Goal: Task Accomplishment & Management: Complete application form

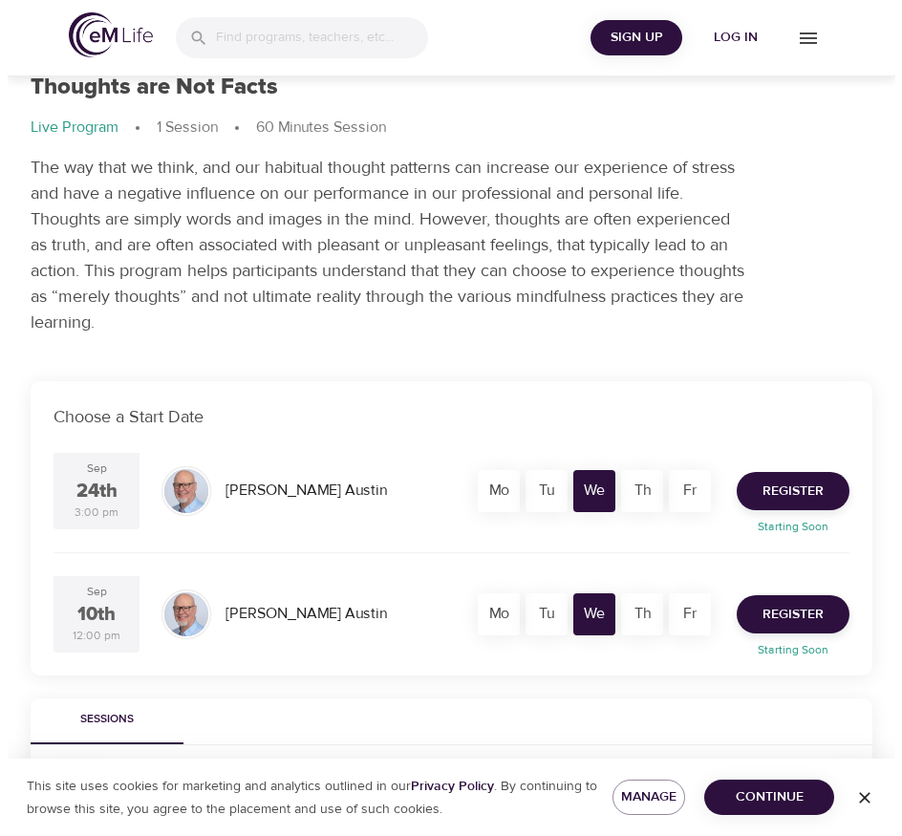
scroll to position [96, 0]
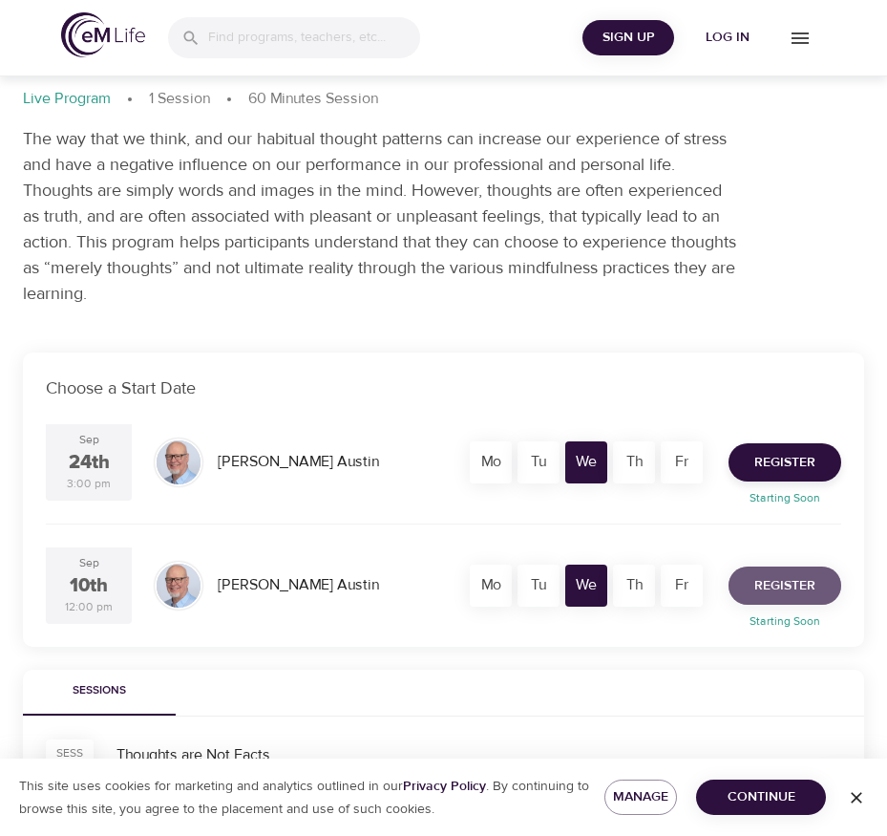
click at [774, 587] on span "Register" at bounding box center [785, 586] width 61 height 24
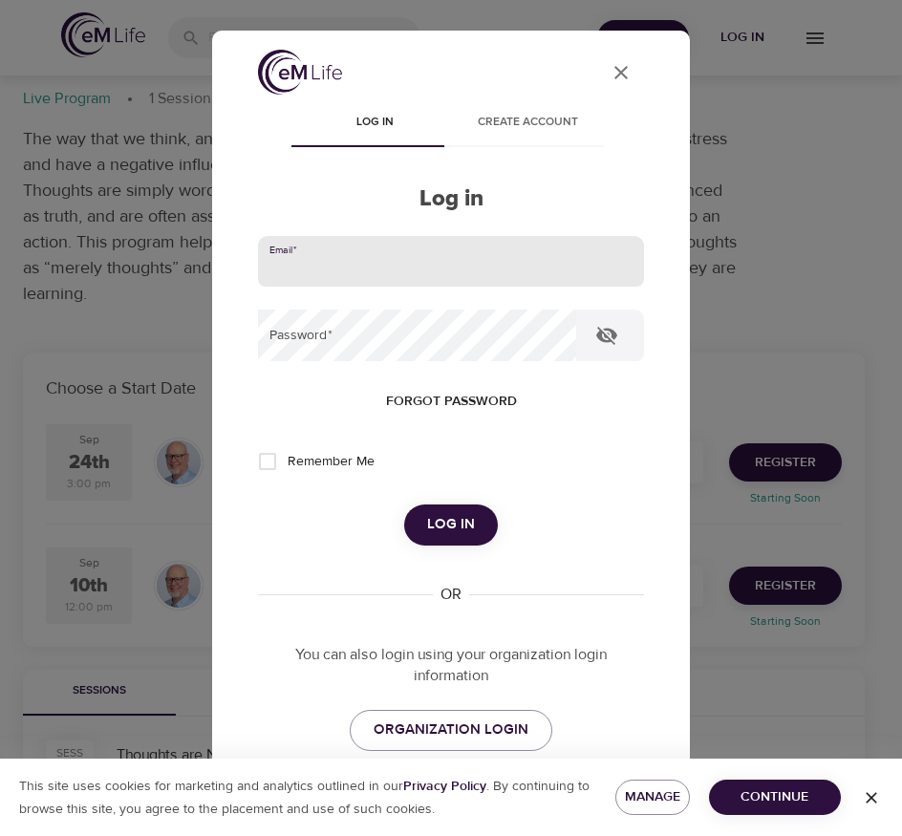
click at [353, 271] on input "email" at bounding box center [451, 262] width 386 height 52
type input "dalbenziok@aetna.com"
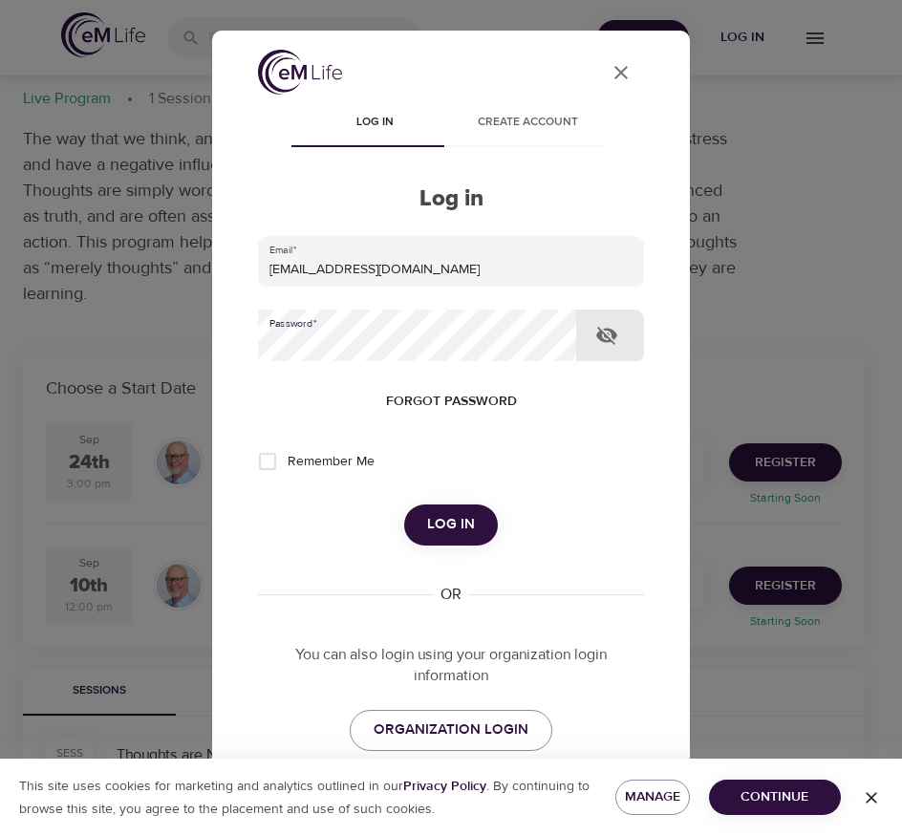
click at [266, 469] on input "Remember Me" at bounding box center [267, 461] width 40 height 40
checkbox input "true"
click at [437, 521] on span "Log in" at bounding box center [451, 524] width 48 height 25
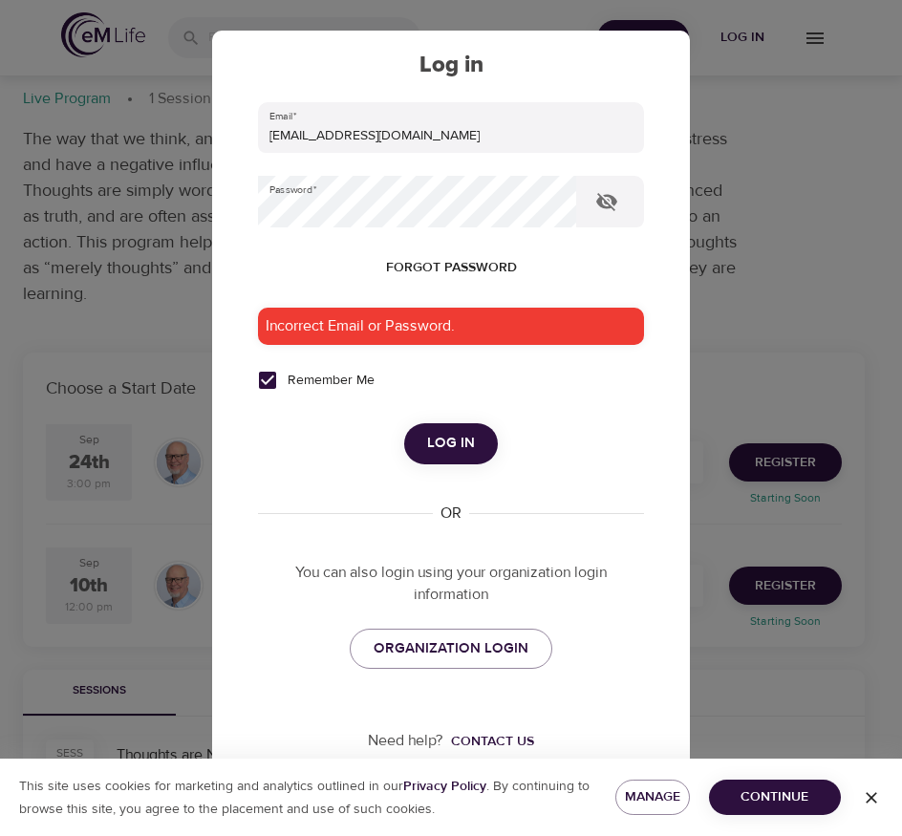
scroll to position [141, 0]
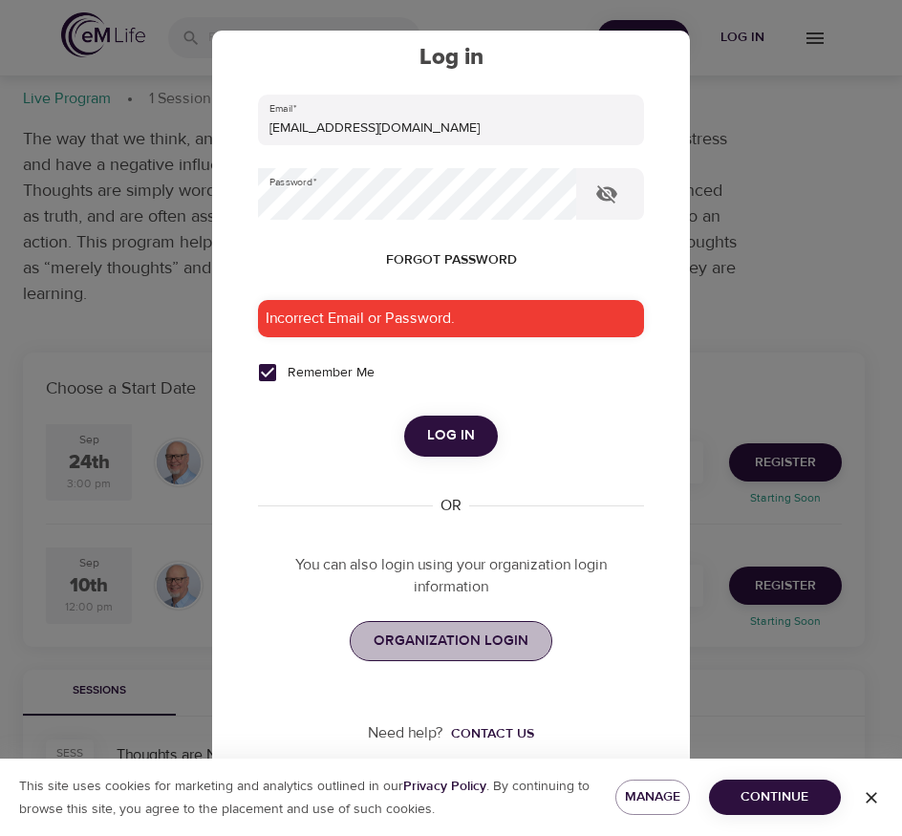
click at [448, 645] on span "ORGANIZATION LOGIN" at bounding box center [450, 641] width 155 height 25
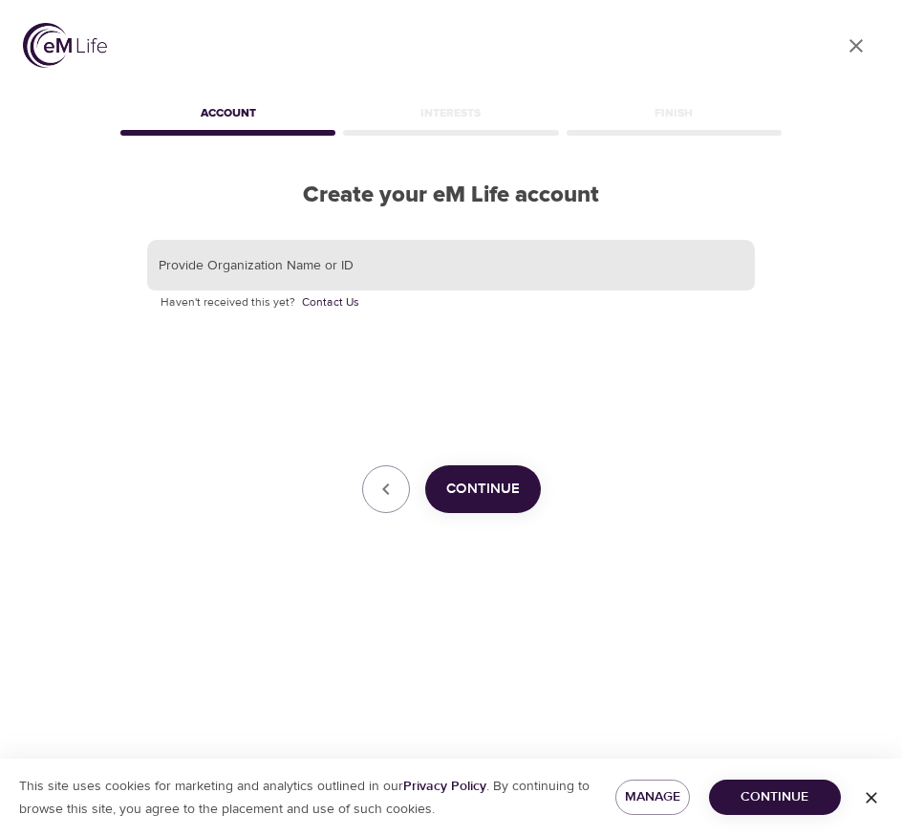
click at [358, 274] on input "text" at bounding box center [451, 266] width 608 height 52
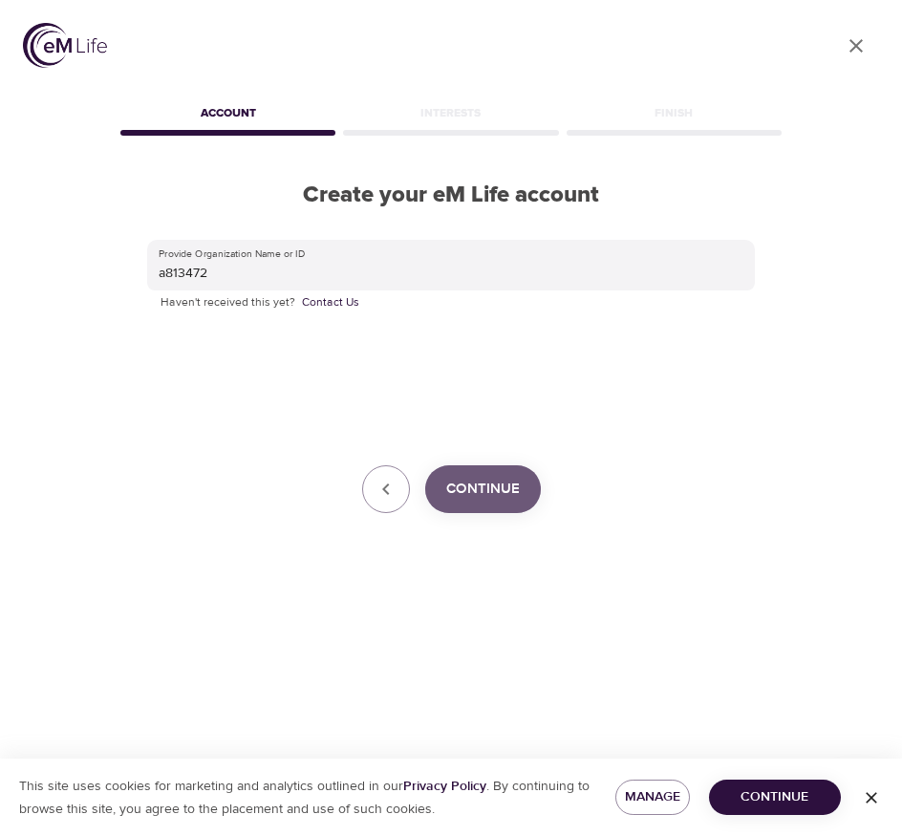
click at [468, 483] on span "Continue" at bounding box center [483, 489] width 74 height 25
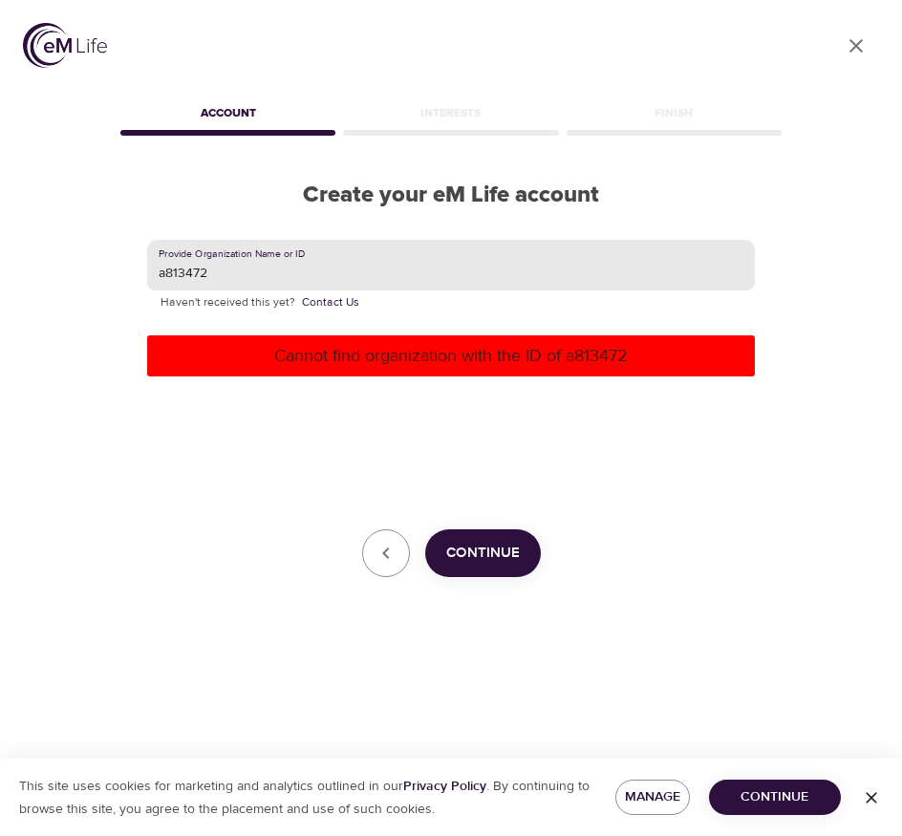
click at [338, 241] on input "a813472" at bounding box center [451, 266] width 608 height 52
drag, startPoint x: 257, startPoint y: 264, endPoint x: 146, endPoint y: 261, distance: 110.8
click at [146, 261] on div "Provide Organization Name or ID a813472 Haven't received this yet? Contact Us C…" at bounding box center [451, 408] width 669 height 399
click at [507, 551] on span "Continue" at bounding box center [483, 553] width 74 height 25
drag, startPoint x: 183, startPoint y: 274, endPoint x: 130, endPoint y: 272, distance: 53.5
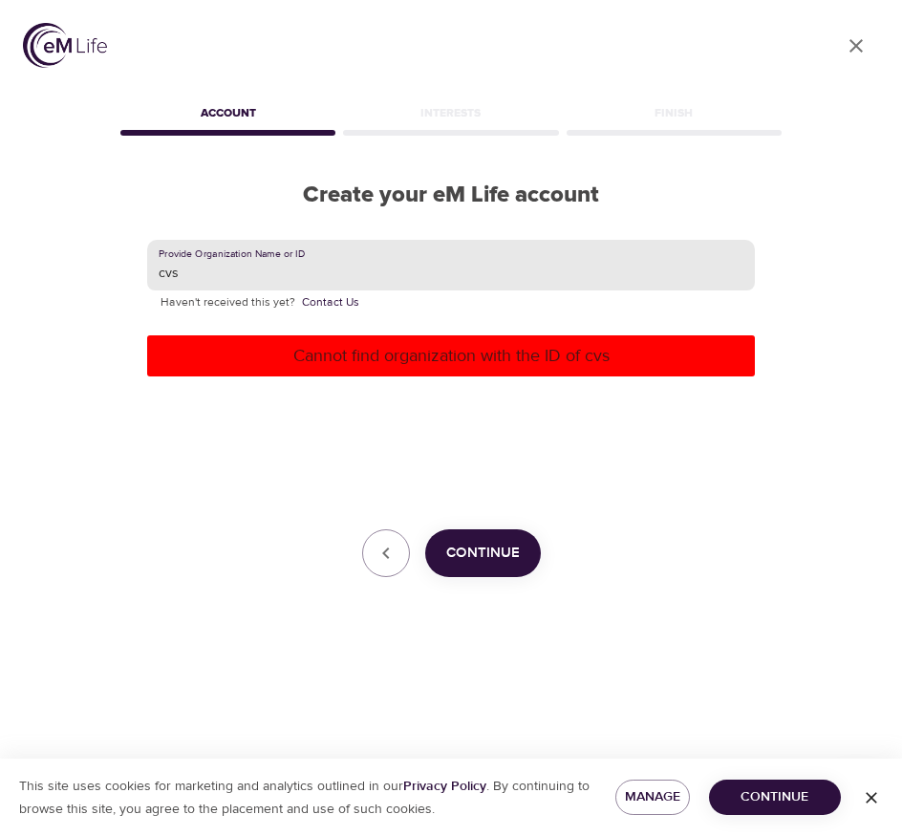
click at [130, 272] on div "Provide Organization Name or ID cvs Haven't received this yet? Contact Us Canno…" at bounding box center [451, 408] width 669 height 399
type input "aetna"
click at [515, 551] on span "Continue" at bounding box center [483, 553] width 74 height 25
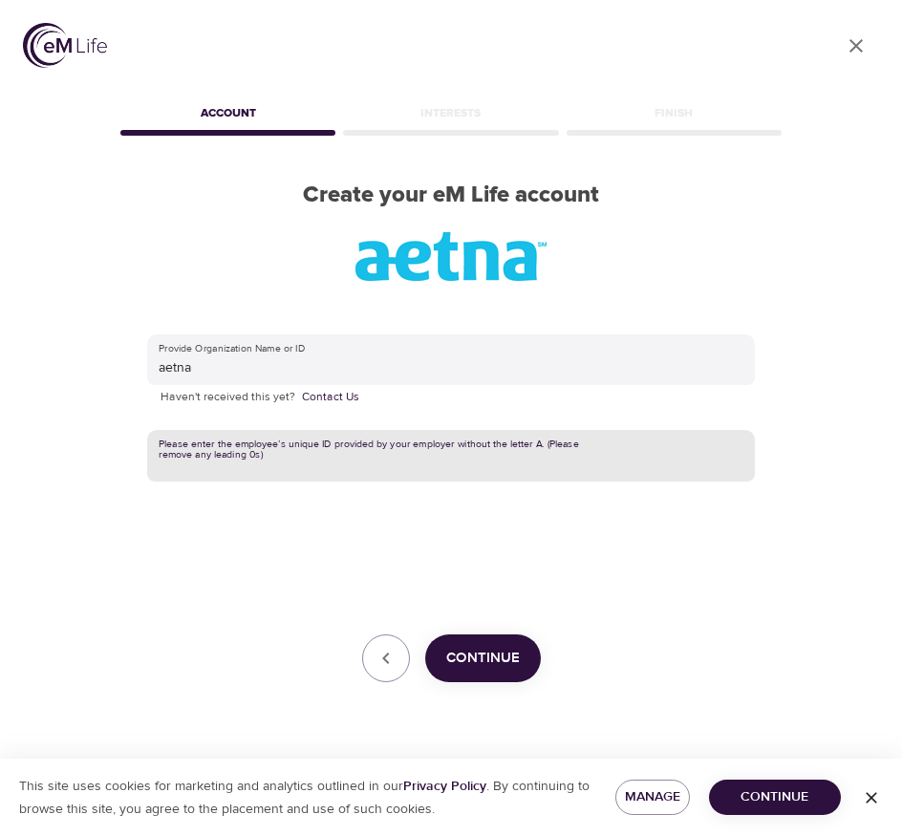
click at [297, 455] on input "text" at bounding box center [451, 456] width 608 height 52
type input "a813472"
click at [499, 672] on button "Continue" at bounding box center [483, 658] width 116 height 48
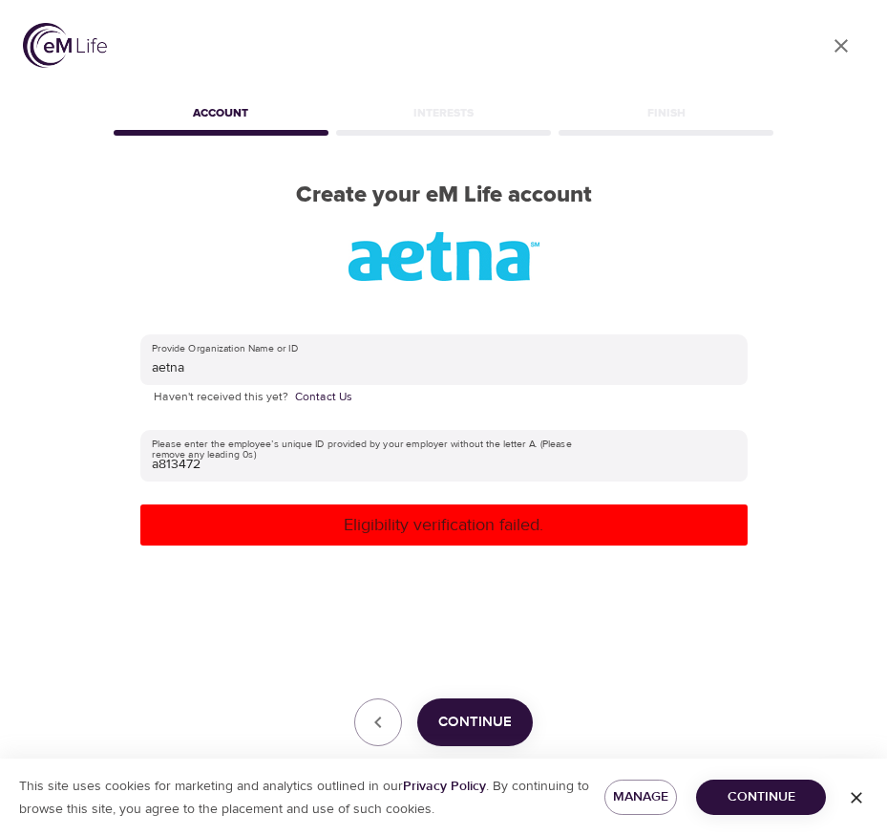
click at [461, 519] on p "Eligibility verification failed." at bounding box center [444, 525] width 592 height 26
click at [466, 719] on span "Continue" at bounding box center [475, 722] width 74 height 25
click at [304, 400] on link "Contact Us" at bounding box center [323, 397] width 57 height 19
